Goal: Find specific page/section: Find specific page/section

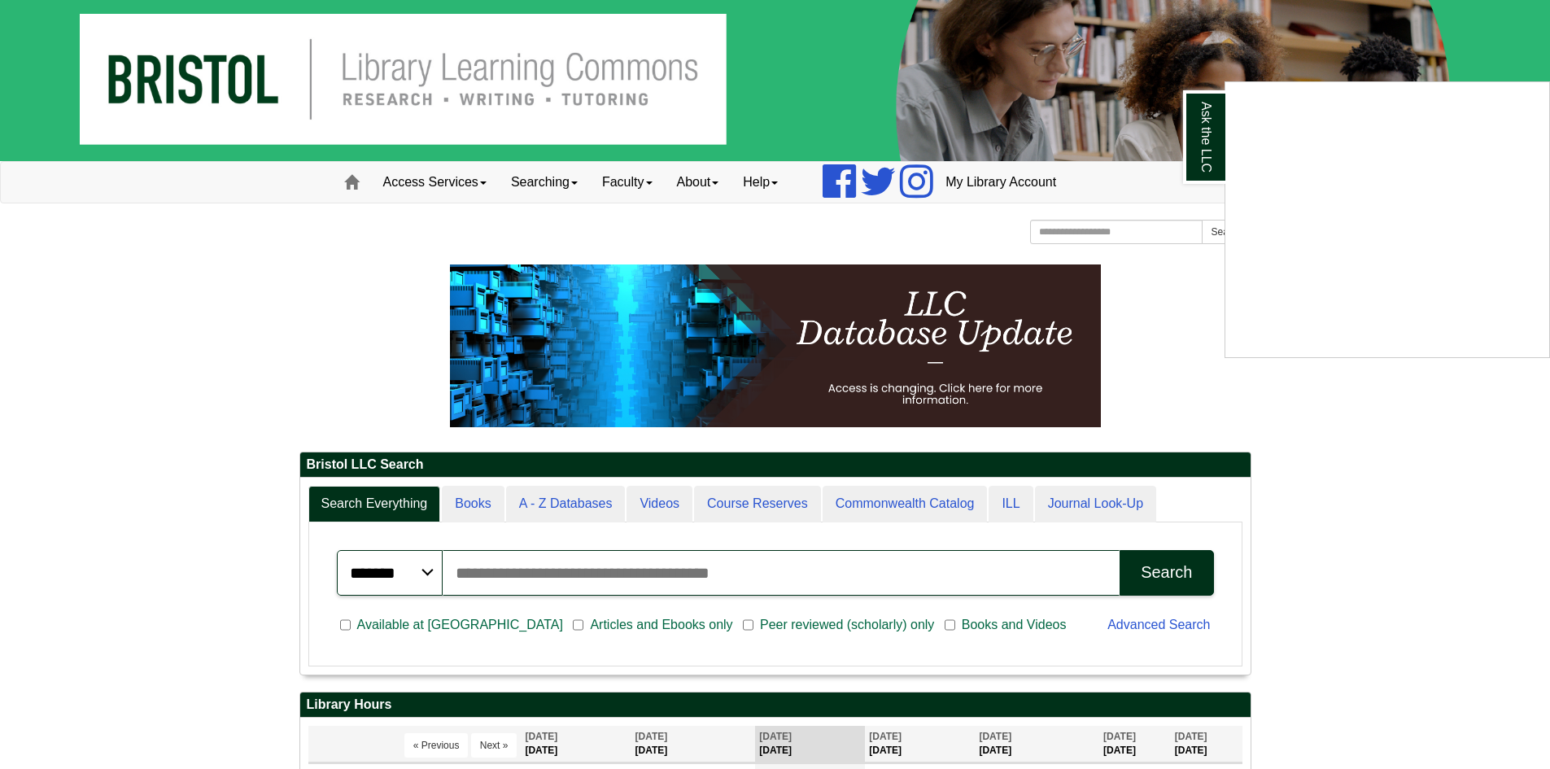
scroll to position [244, 0]
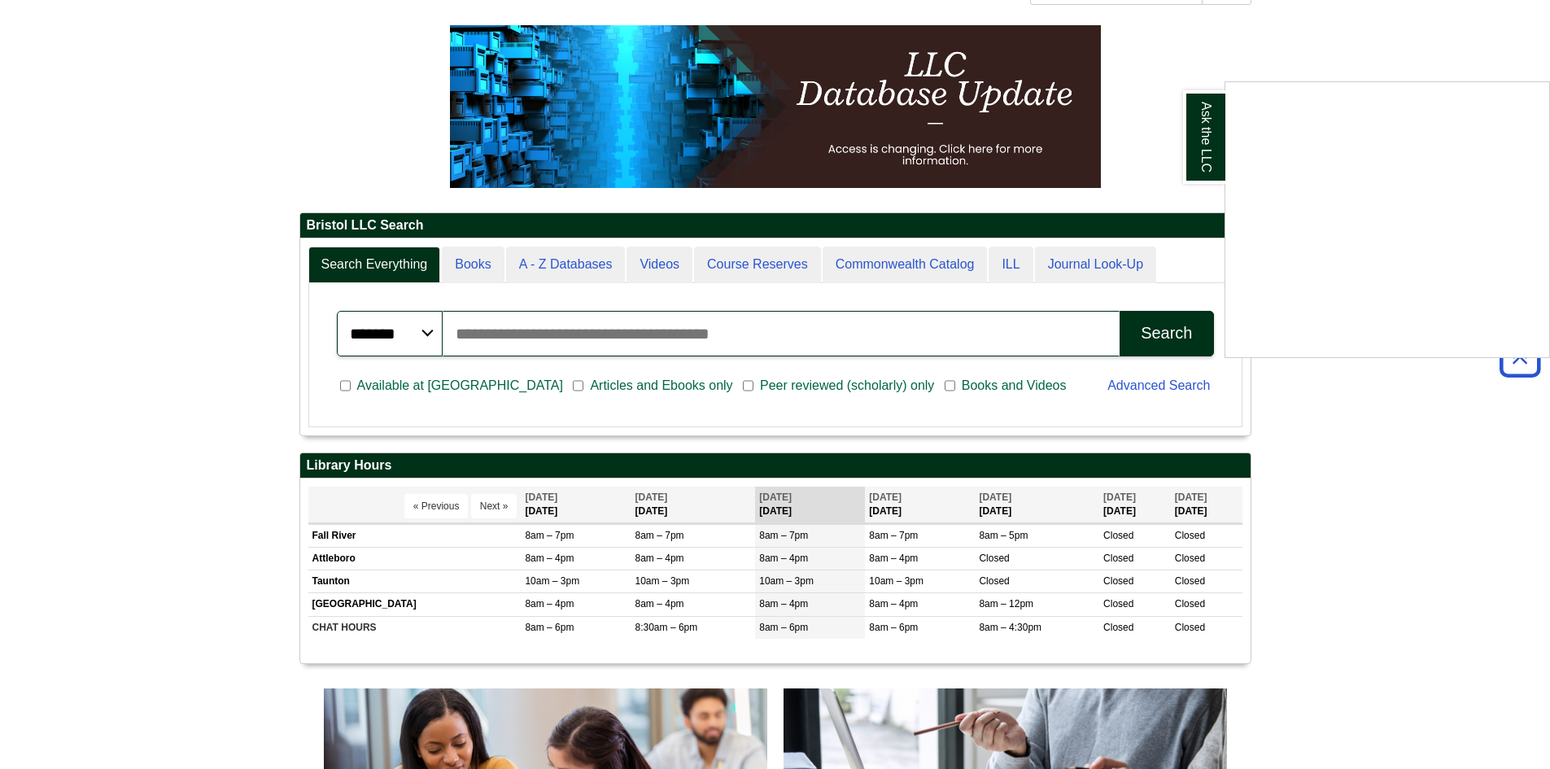
click at [613, 337] on div "Ask the LLC" at bounding box center [775, 384] width 1550 height 769
click at [535, 363] on div "******* ***** ****** Search articles, books, journals & more Search" at bounding box center [775, 333] width 897 height 65
click at [531, 348] on input "Search articles, books, journals & more" at bounding box center [782, 334] width 678 height 46
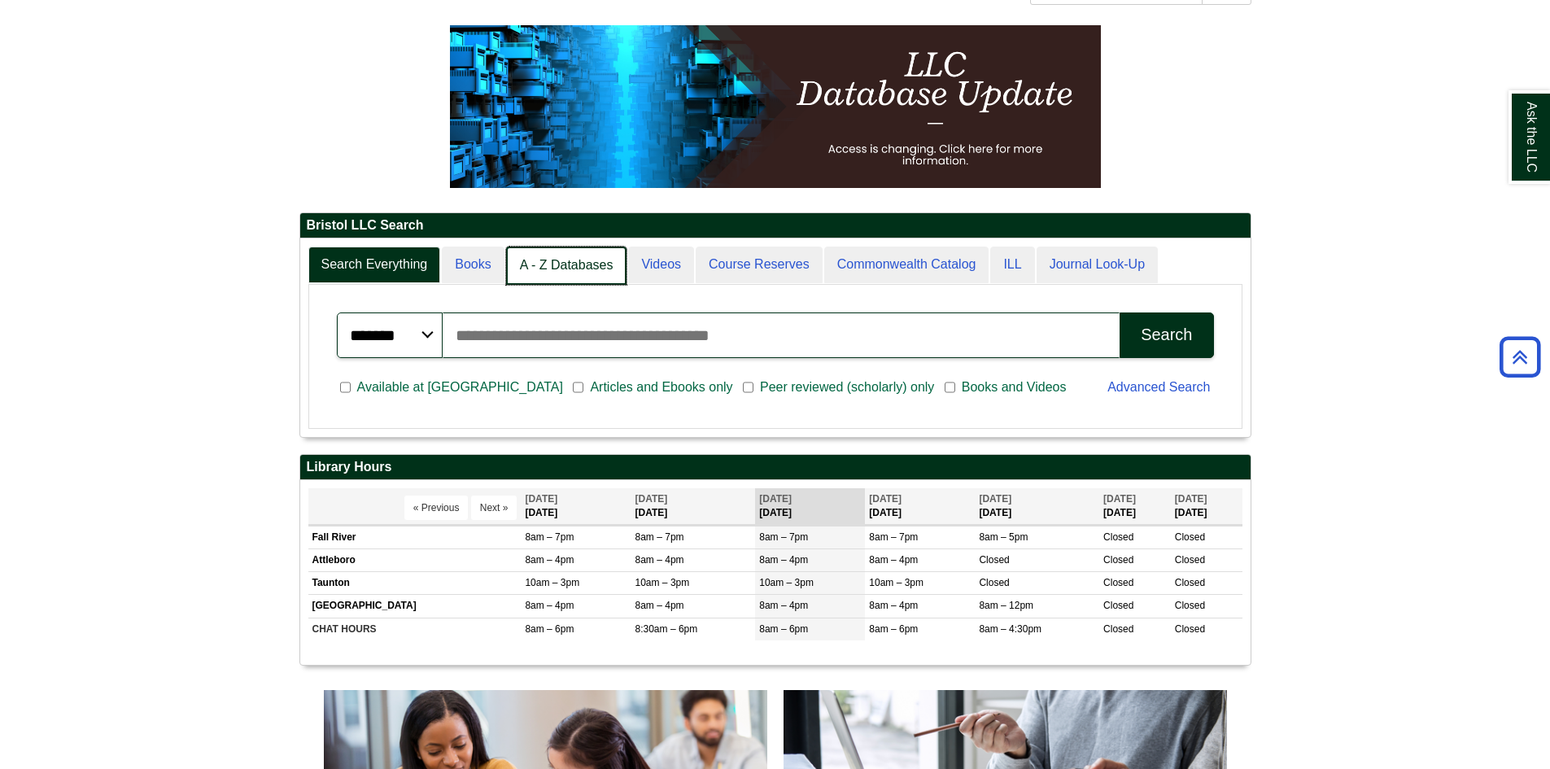
scroll to position [198, 951]
click at [540, 263] on link "A - Z Databases" at bounding box center [566, 266] width 121 height 38
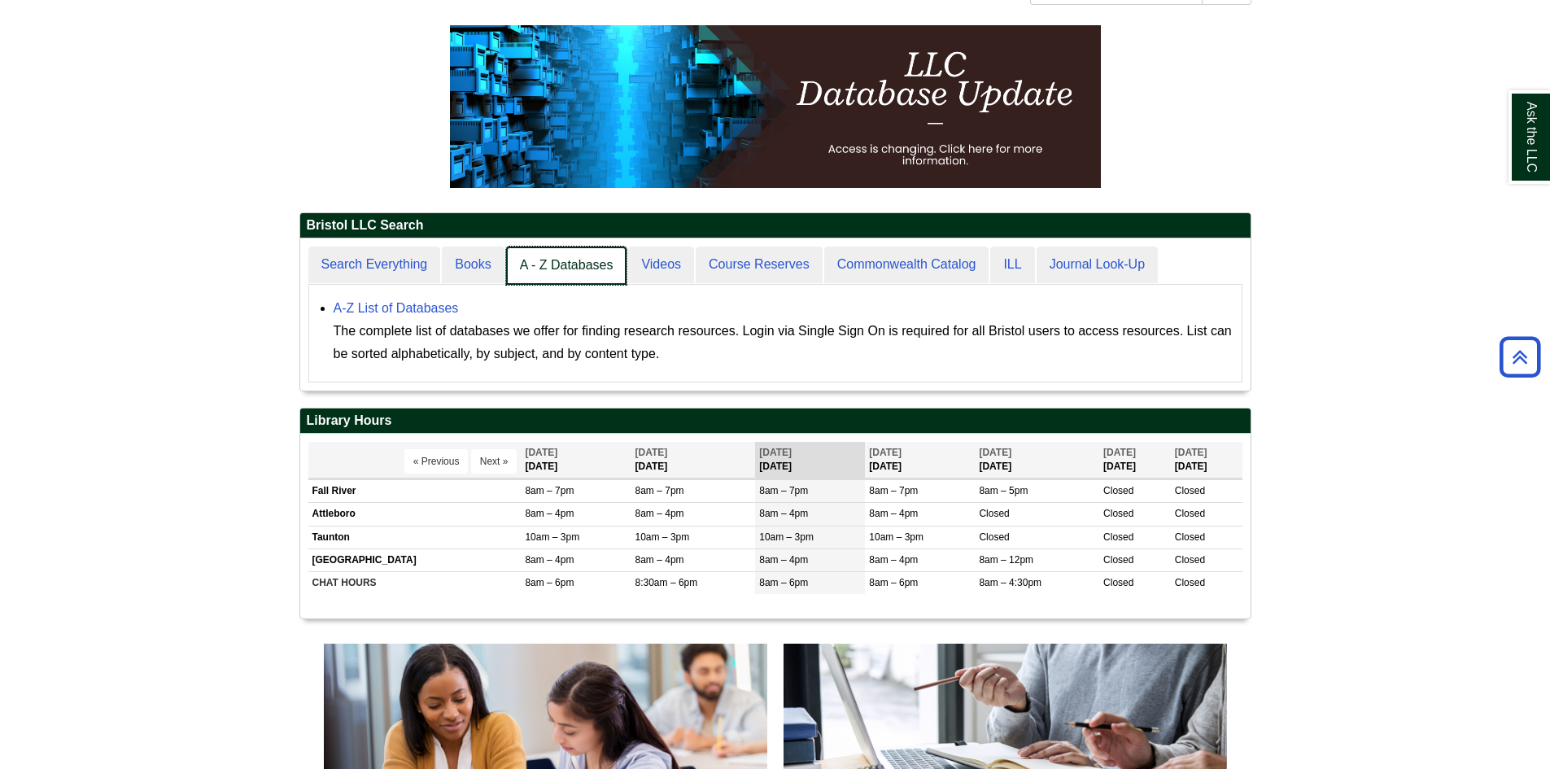
scroll to position [152, 951]
click at [398, 273] on link "Search Everything" at bounding box center [375, 266] width 134 height 38
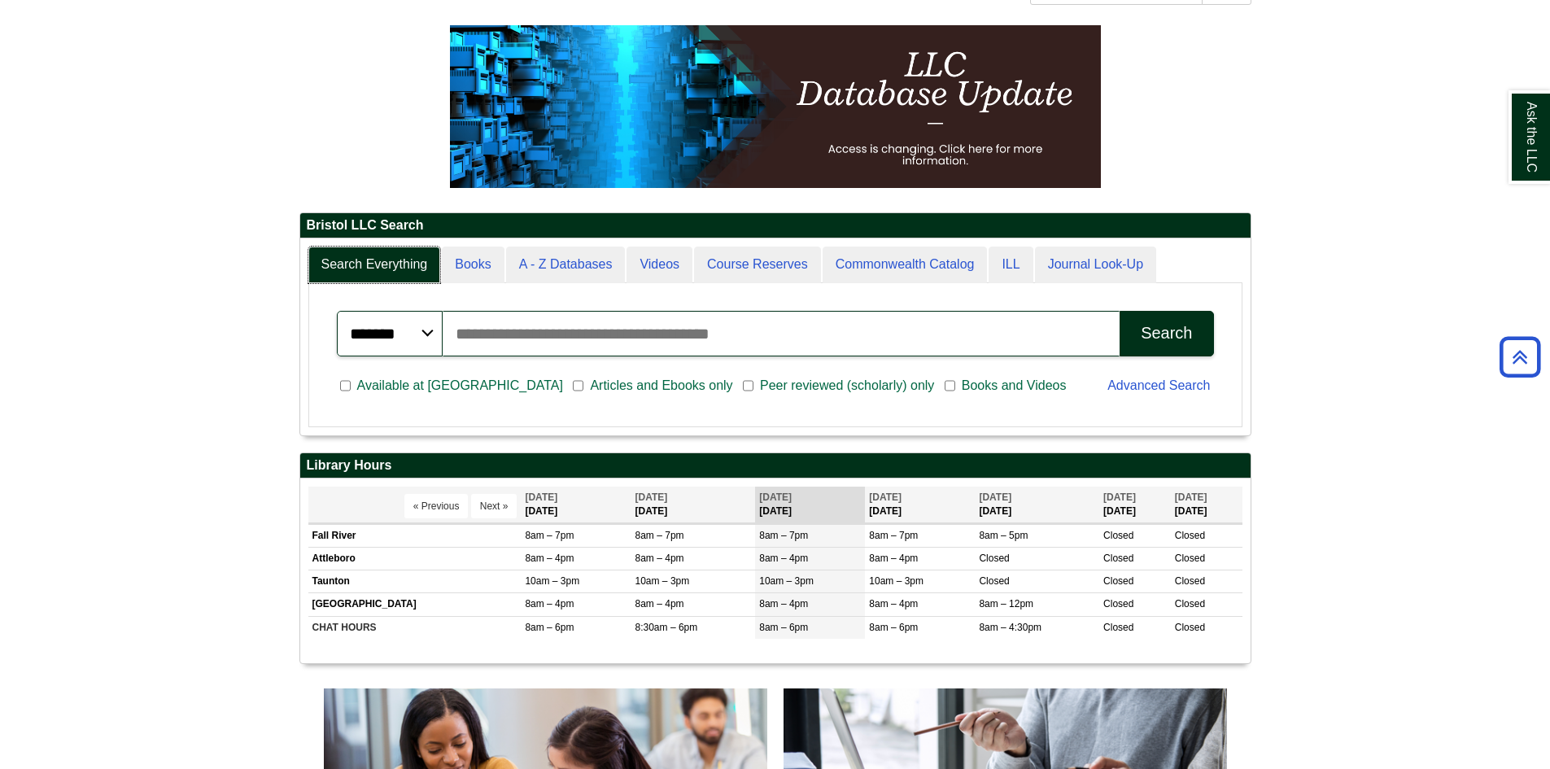
scroll to position [196, 951]
click at [464, 321] on input "Search articles, books, journals & more" at bounding box center [782, 334] width 678 height 46
type input "**********"
click at [1120, 311] on button "Search" at bounding box center [1167, 334] width 94 height 46
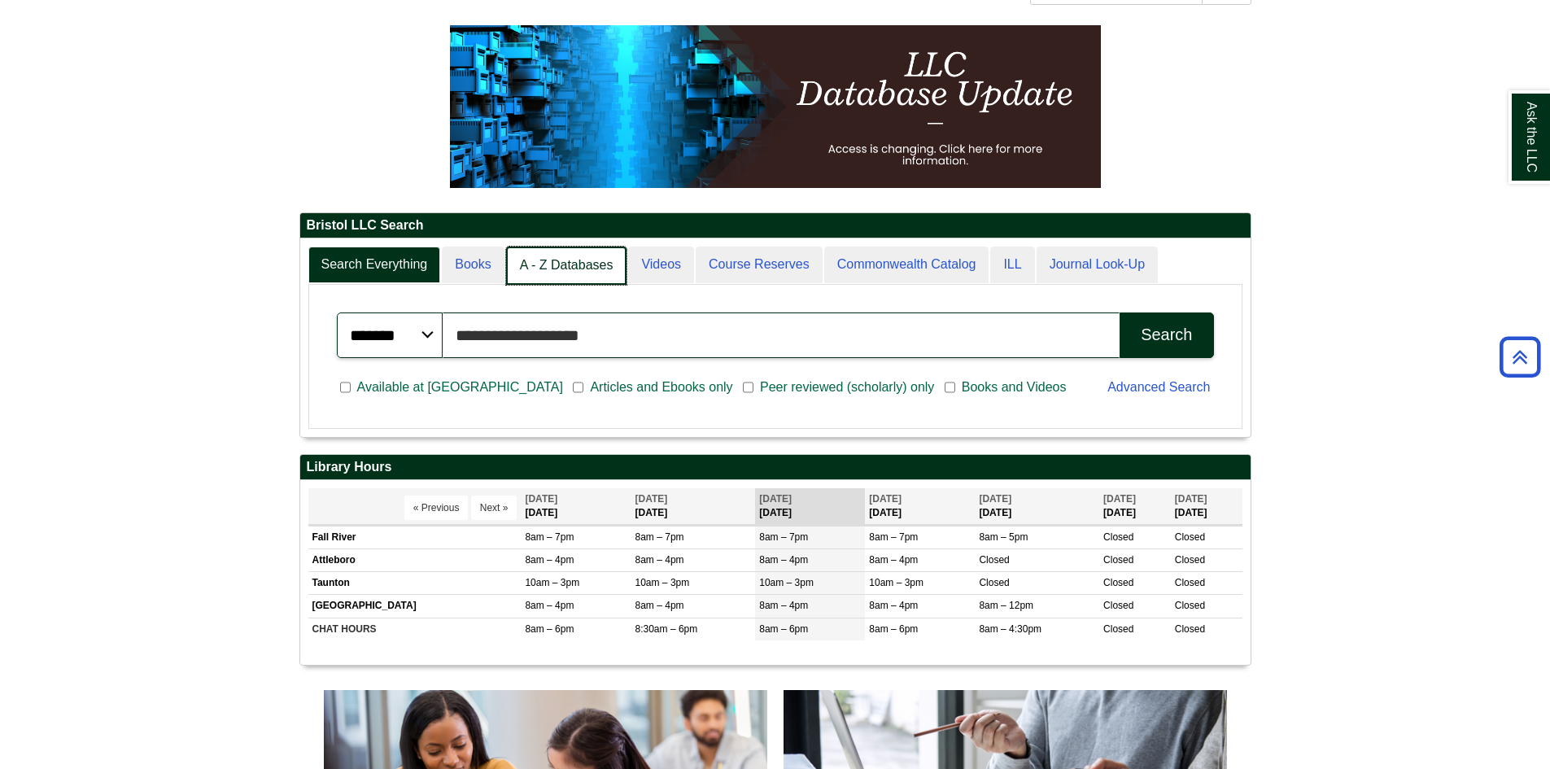
scroll to position [8, 8]
click at [544, 268] on link "A - Z Databases" at bounding box center [566, 266] width 121 height 38
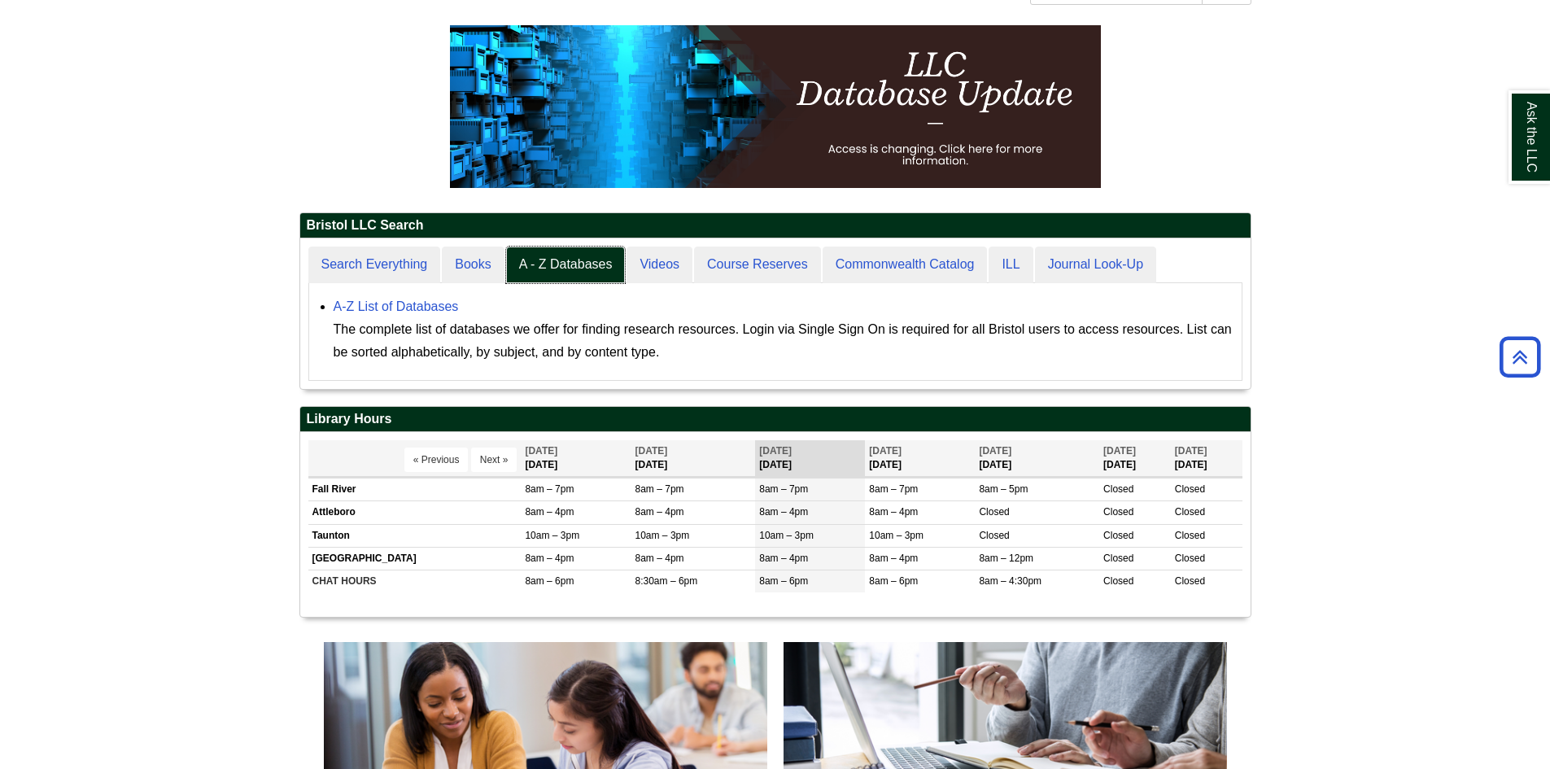
scroll to position [151, 951]
click at [506, 247] on link "A - Z Databases" at bounding box center [566, 265] width 120 height 37
click at [404, 304] on link "A-Z List of Databases" at bounding box center [396, 307] width 125 height 14
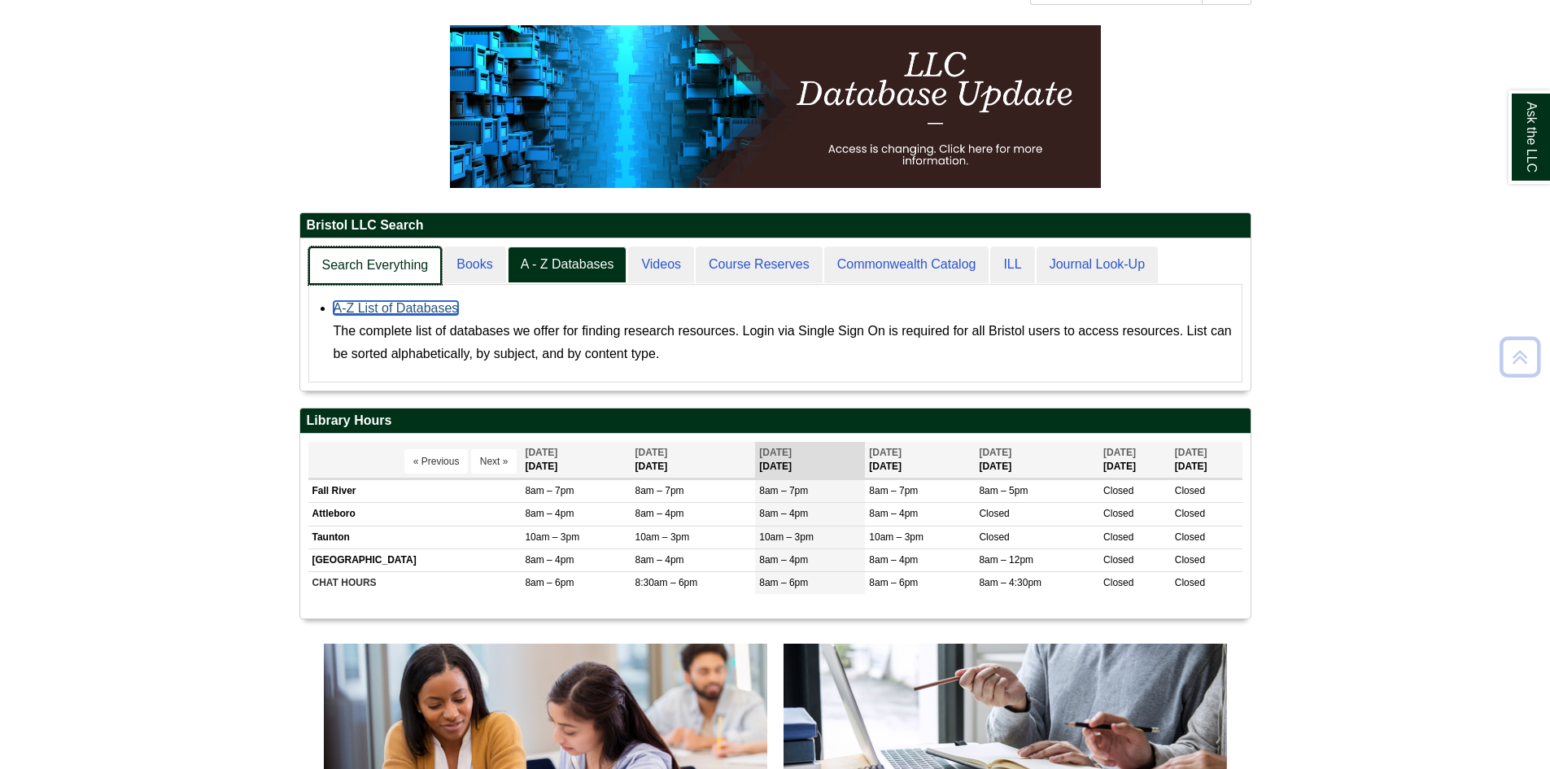
scroll to position [152, 951]
click at [382, 256] on link "Search Everything" at bounding box center [375, 266] width 134 height 38
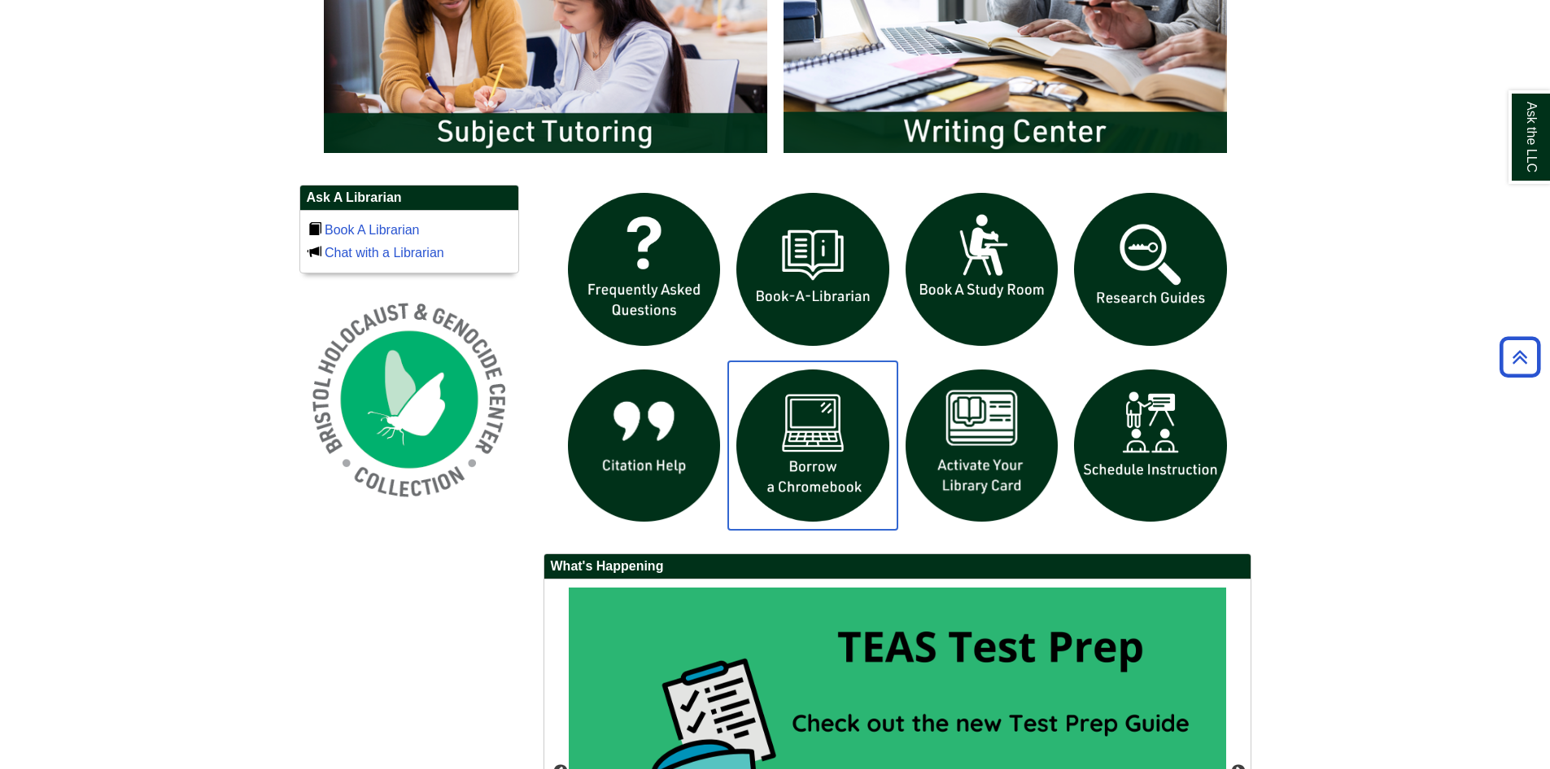
scroll to position [1302, 0]
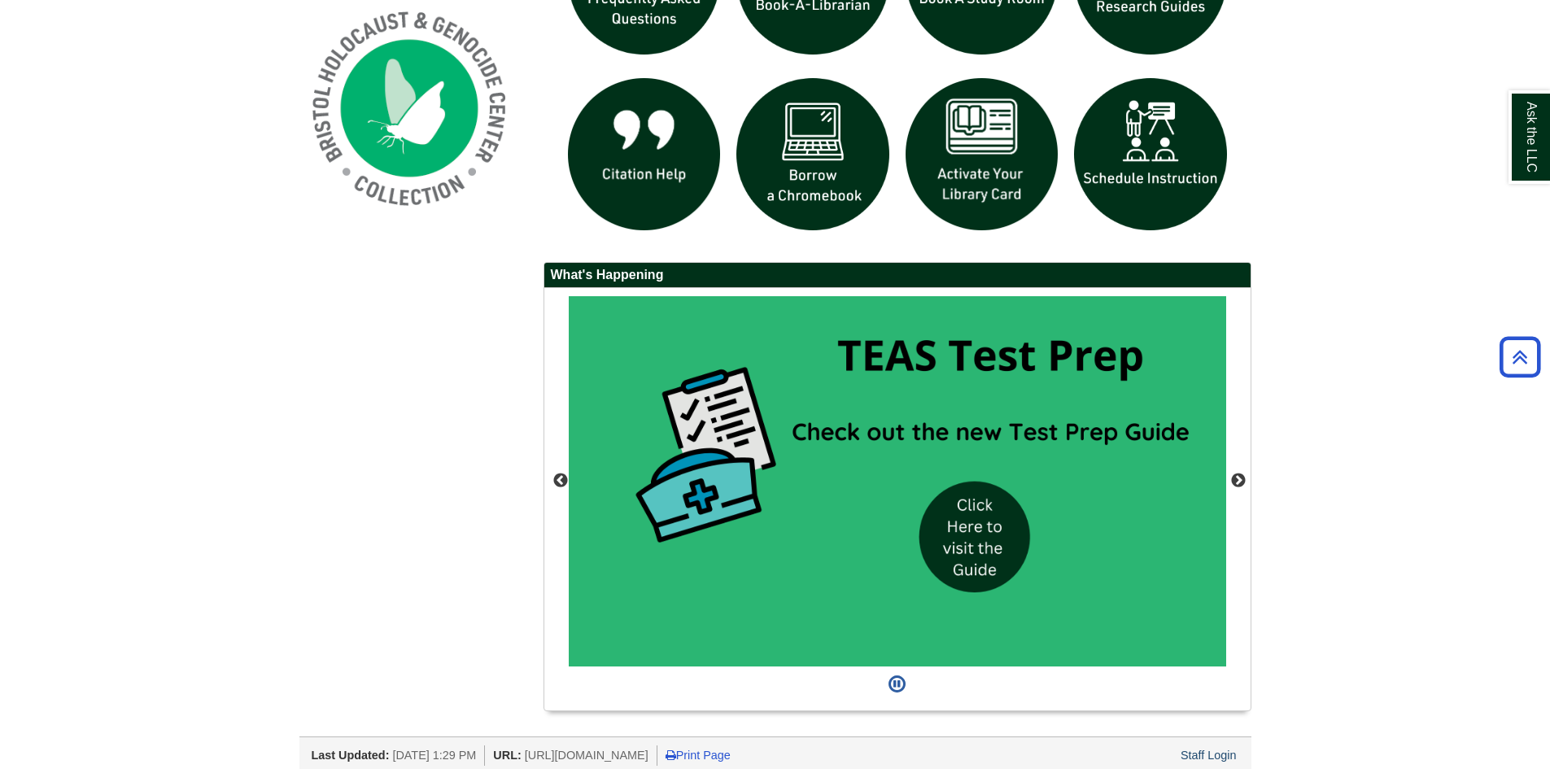
click at [515, 349] on div "Ask A Librarian Book A Librarian Chat with a Librarian" at bounding box center [775, 310] width 977 height 834
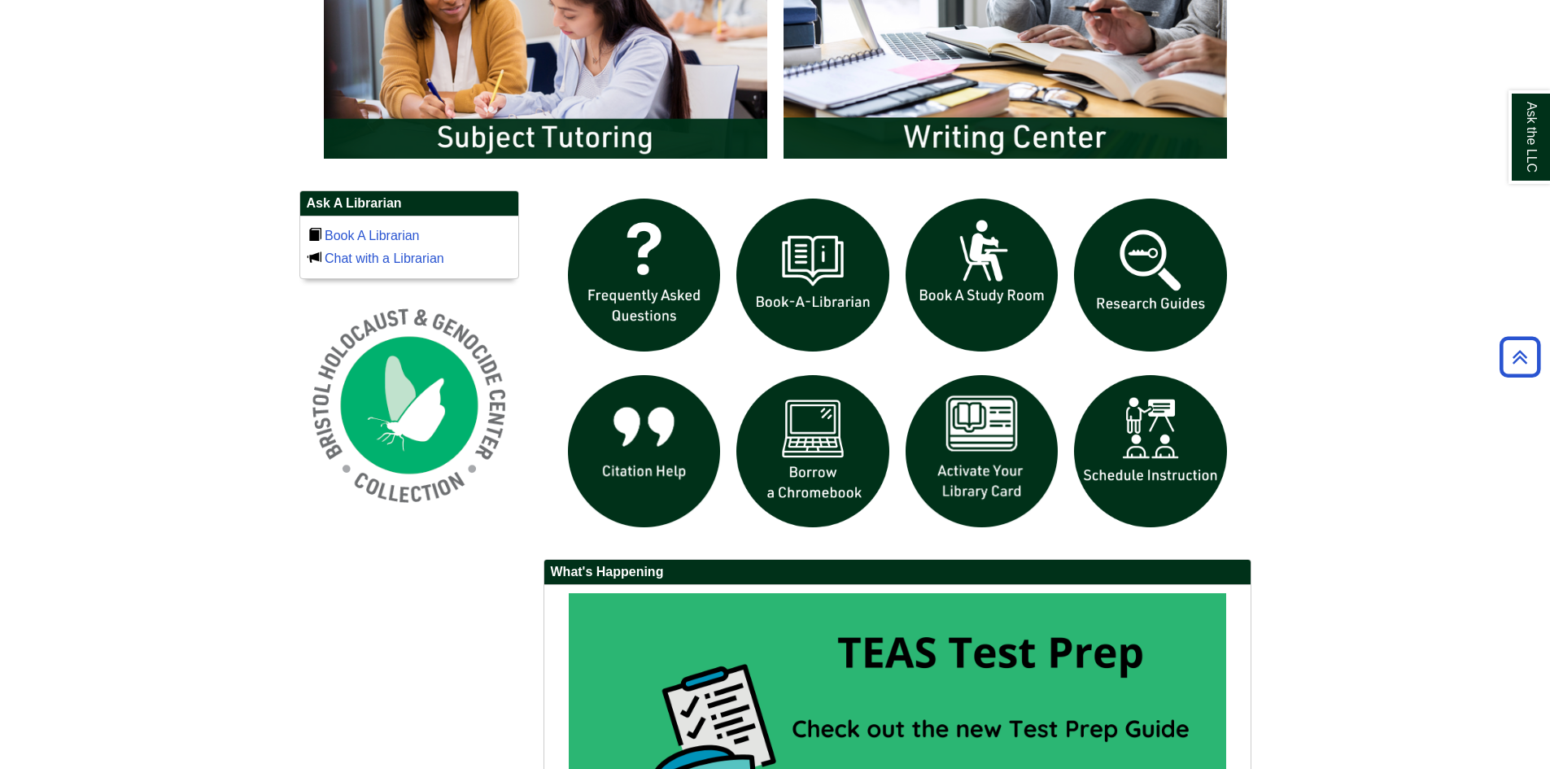
scroll to position [977, 0]
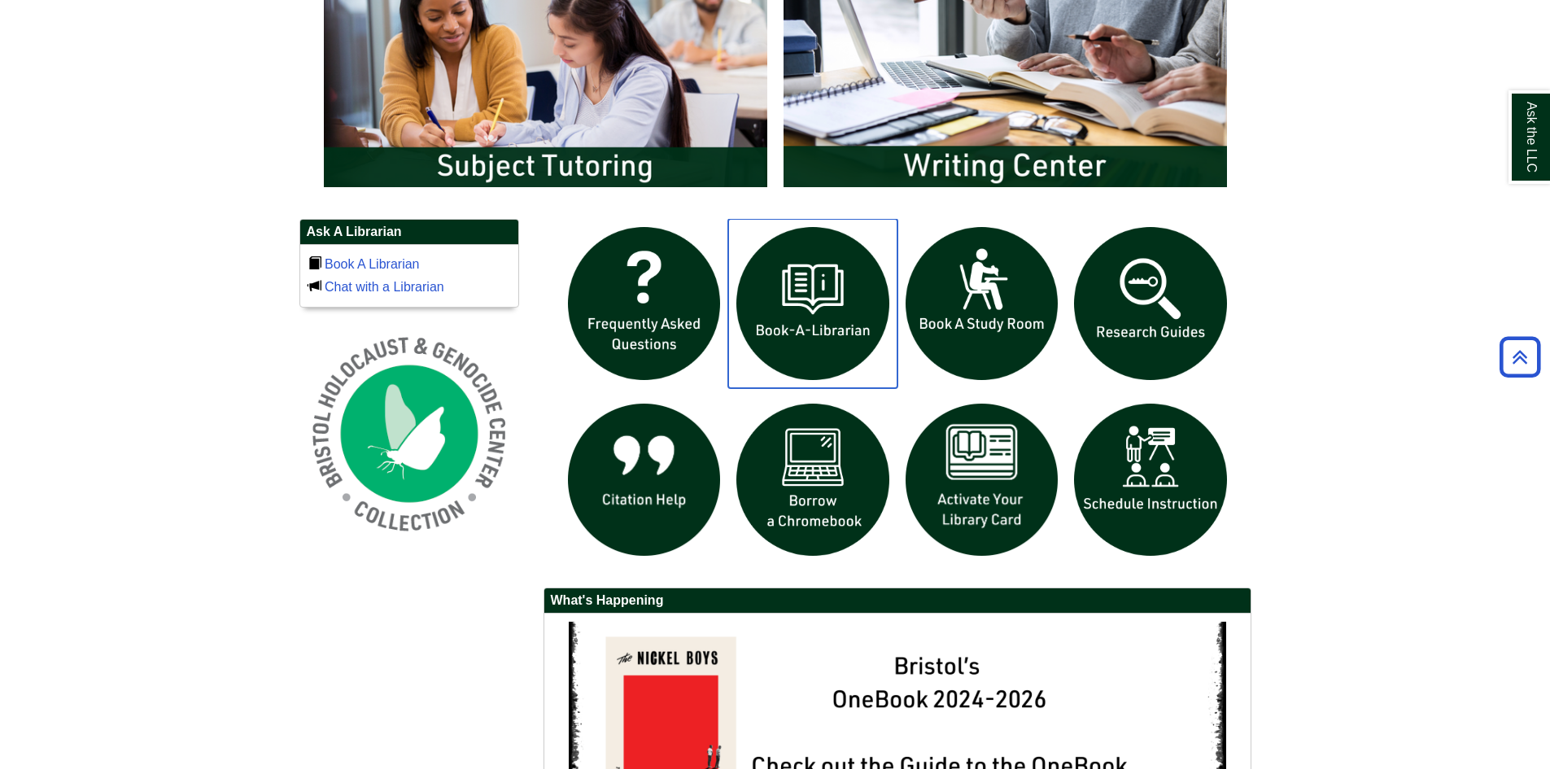
click at [829, 330] on img "slideshow" at bounding box center [812, 303] width 169 height 169
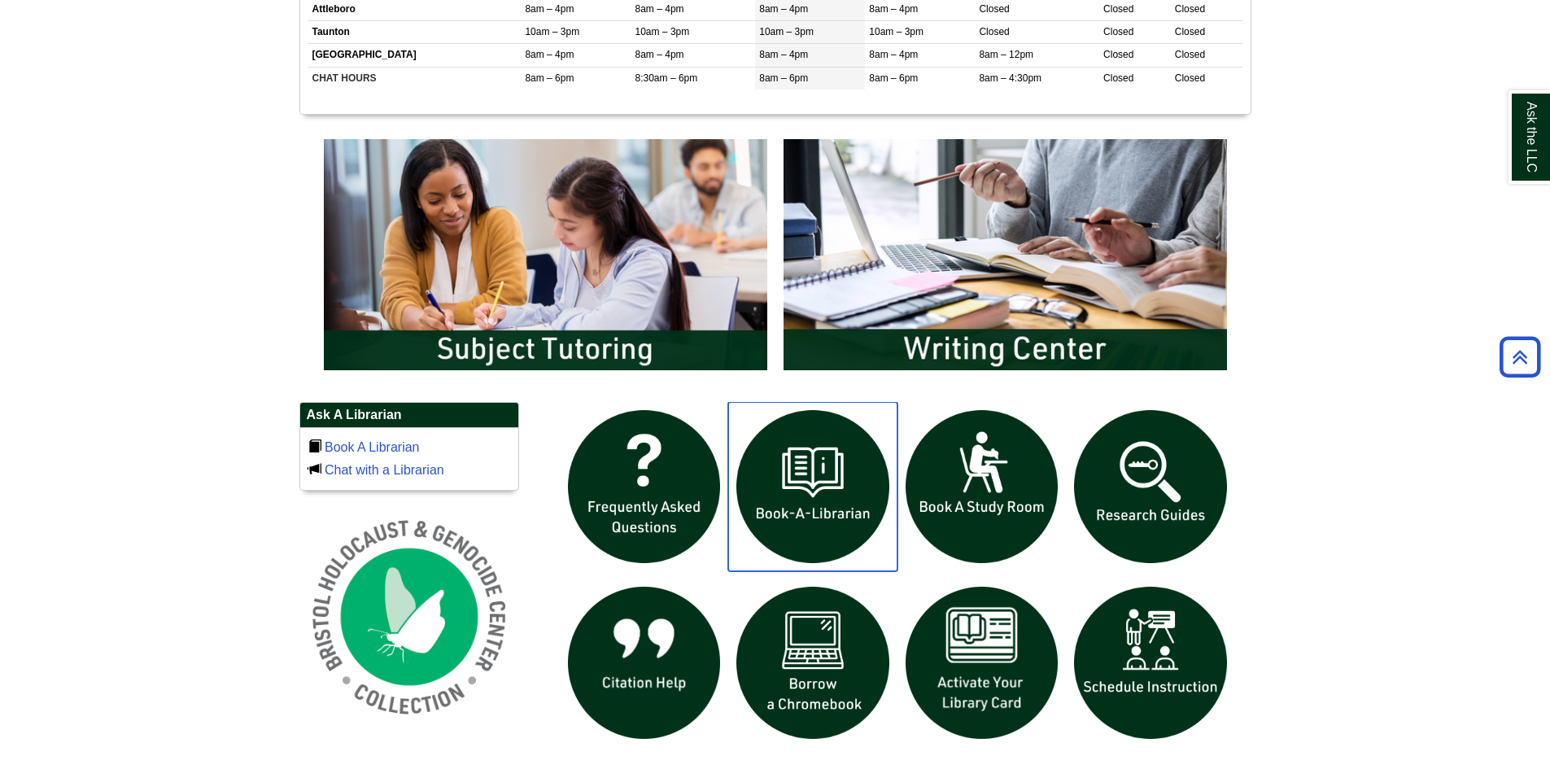
scroll to position [814, 0]
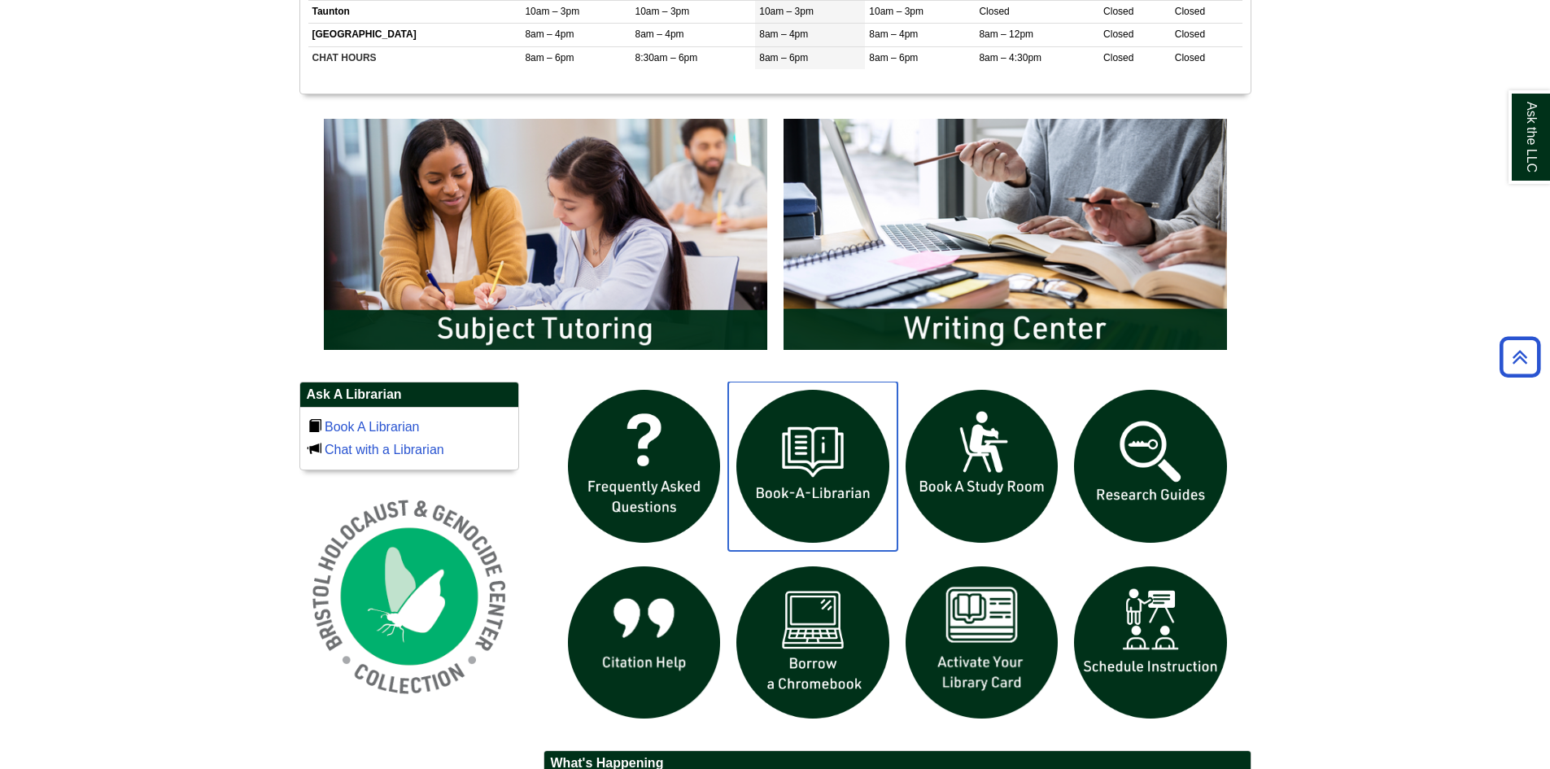
click at [812, 474] on img "slideshow" at bounding box center [812, 466] width 169 height 169
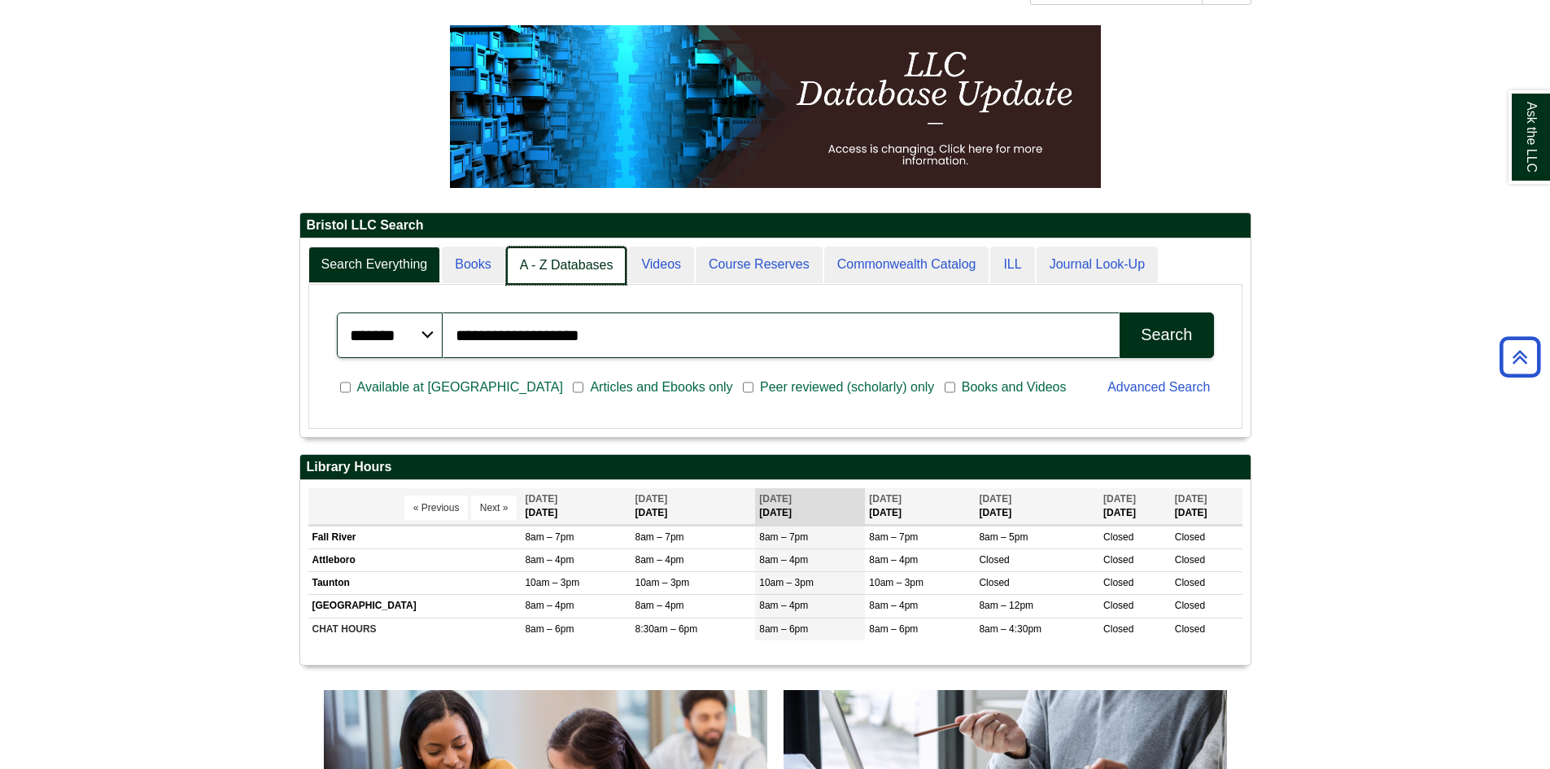
scroll to position [8, 8]
click at [558, 256] on link "A - Z Databases" at bounding box center [566, 266] width 121 height 38
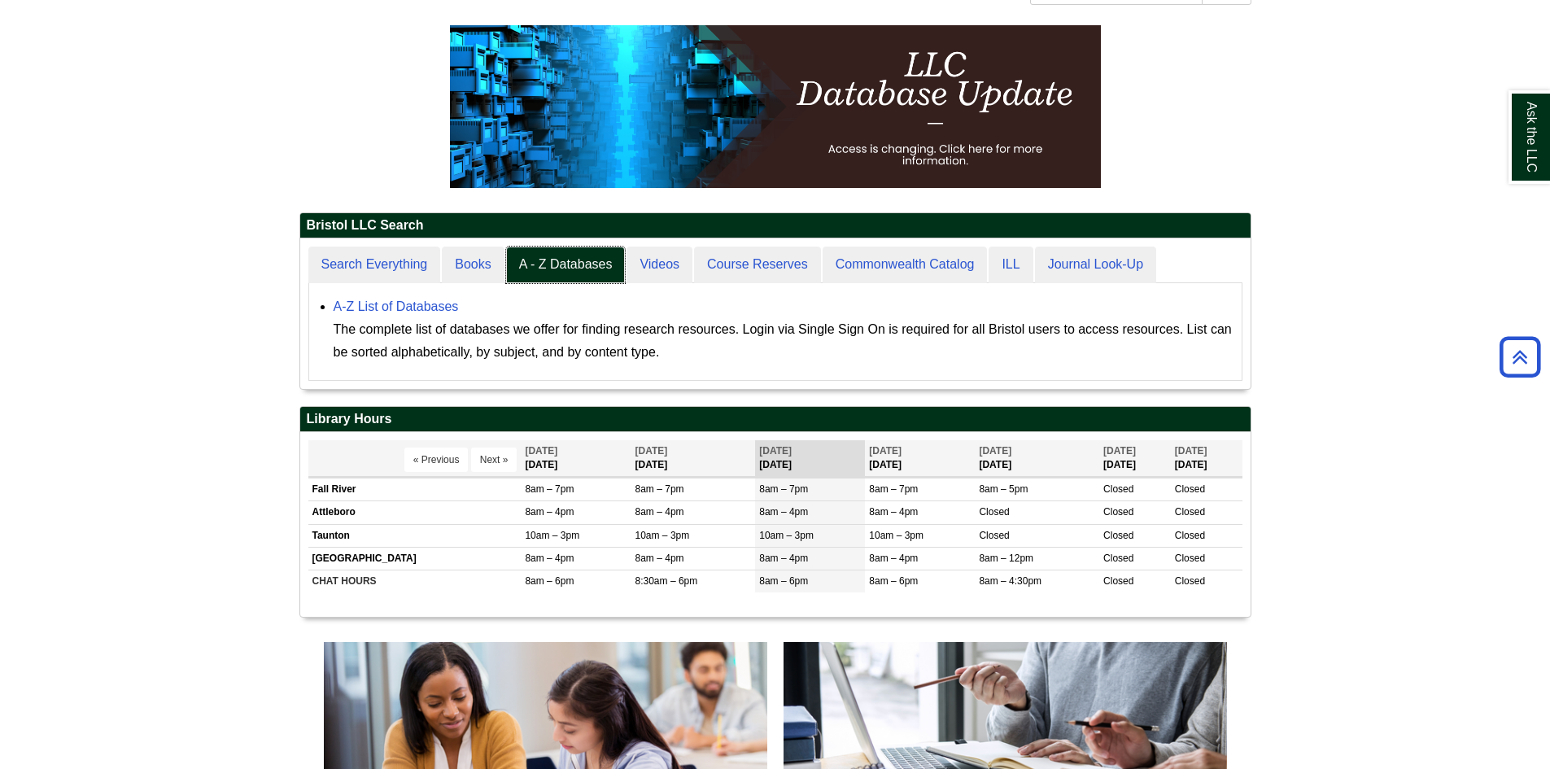
scroll to position [151, 951]
click at [431, 312] on link "A-Z List of Databases" at bounding box center [396, 307] width 125 height 14
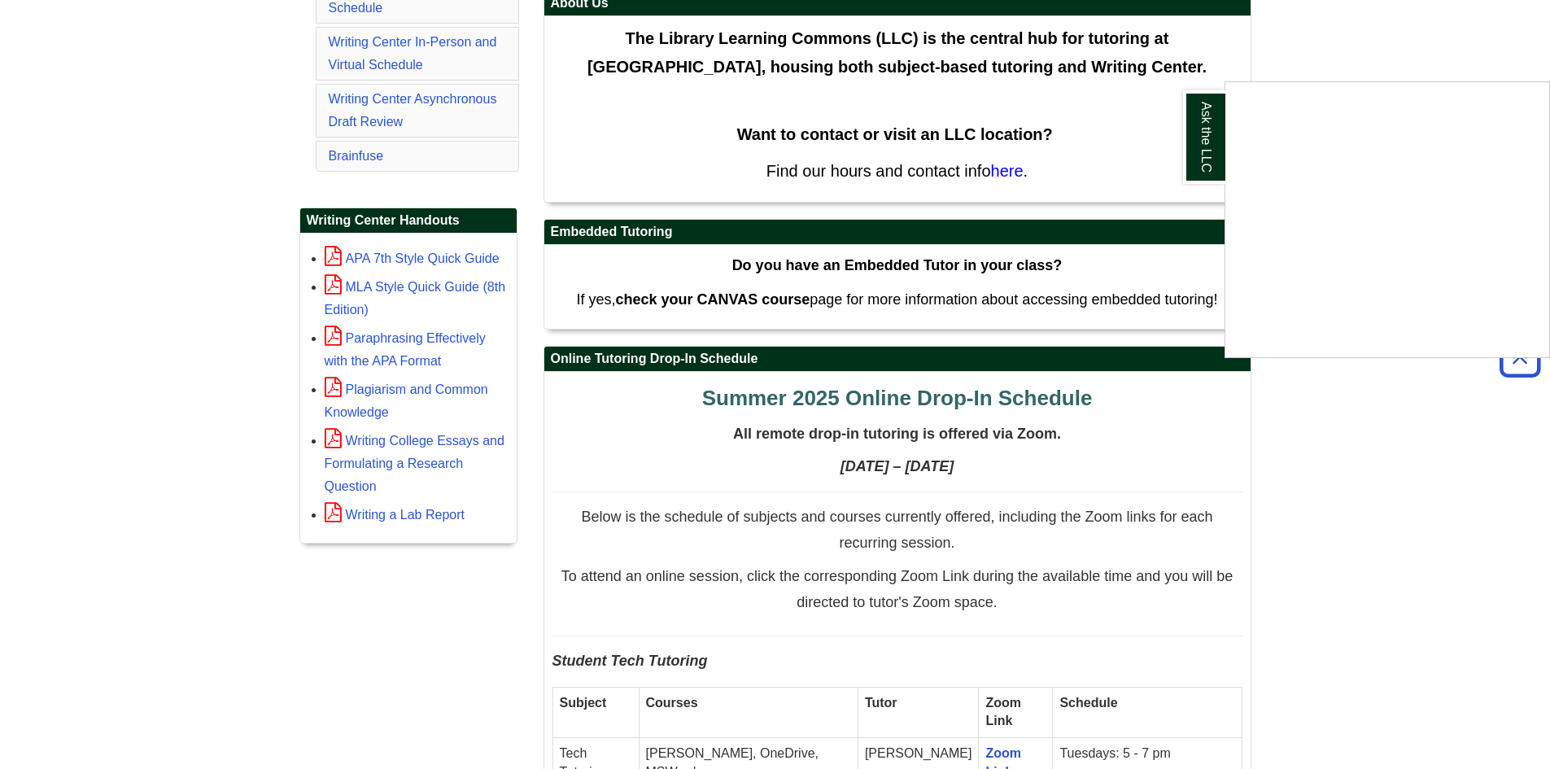
scroll to position [563, 0]
